Goal: Task Accomplishment & Management: Manage account settings

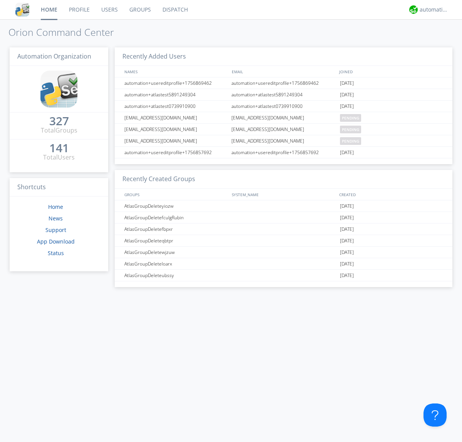
click at [139, 10] on link "Groups" at bounding box center [140, 9] width 33 height 19
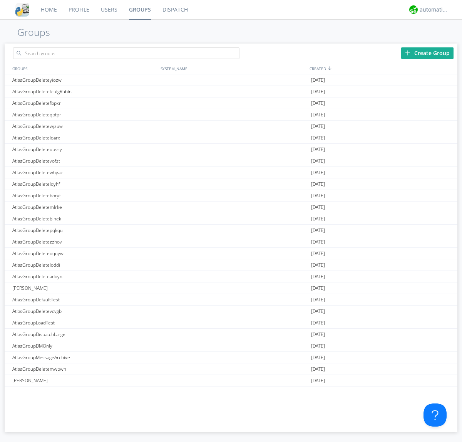
click at [427, 53] on div "Create Group" at bounding box center [427, 53] width 52 height 12
click at [139, 10] on link "Groups" at bounding box center [140, 9] width 34 height 19
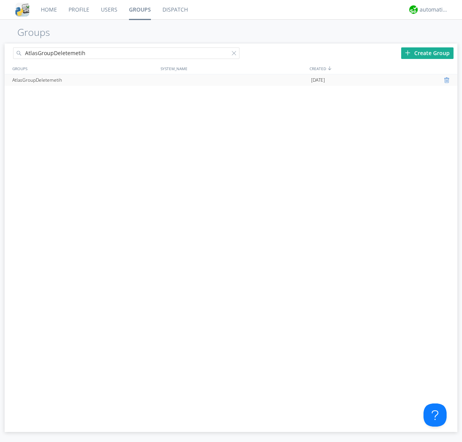
type input "AtlasGroupDeletemetih"
click at [447, 80] on div at bounding box center [448, 80] width 8 height 6
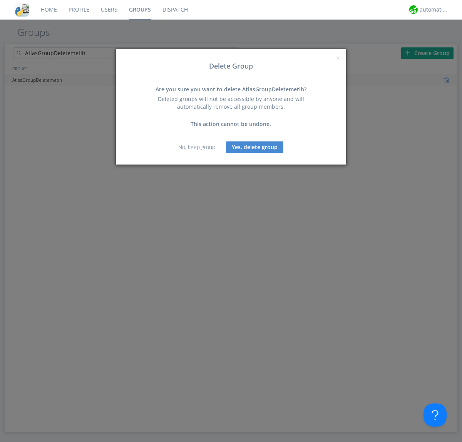
click at [255, 147] on button "Yes, delete group" at bounding box center [254, 147] width 57 height 12
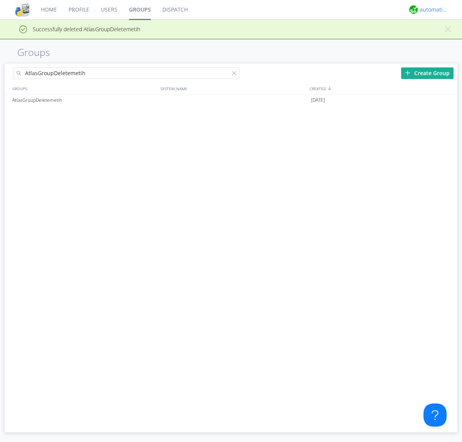
click at [432, 10] on div "automation+atlas" at bounding box center [434, 10] width 29 height 8
